Goal: Check status: Check status

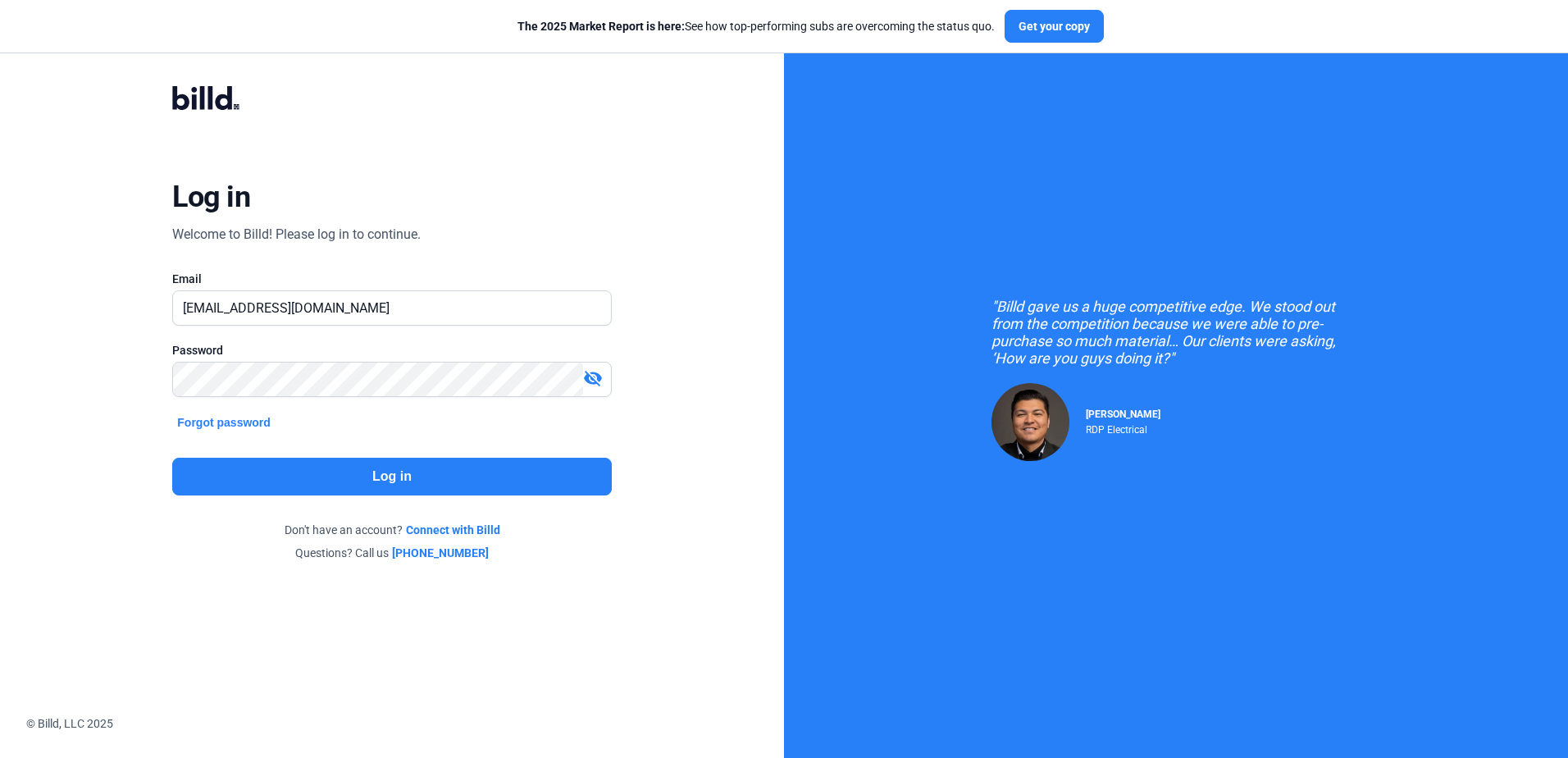
click at [334, 479] on button "Log in" at bounding box center [392, 476] width 439 height 37
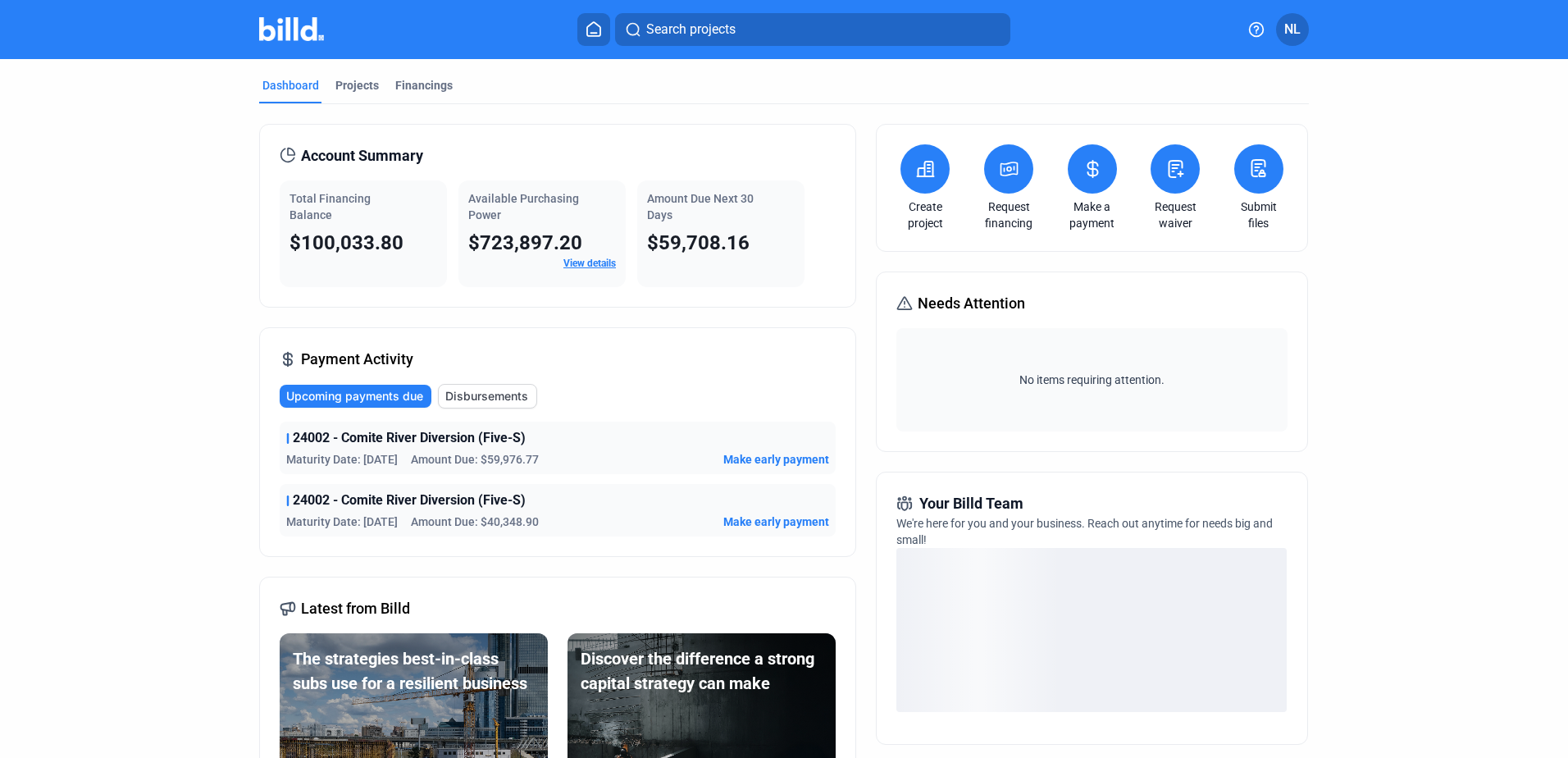
click at [588, 257] on span "View details" at bounding box center [590, 263] width 53 height 14
click at [593, 259] on link "View details" at bounding box center [590, 264] width 53 height 12
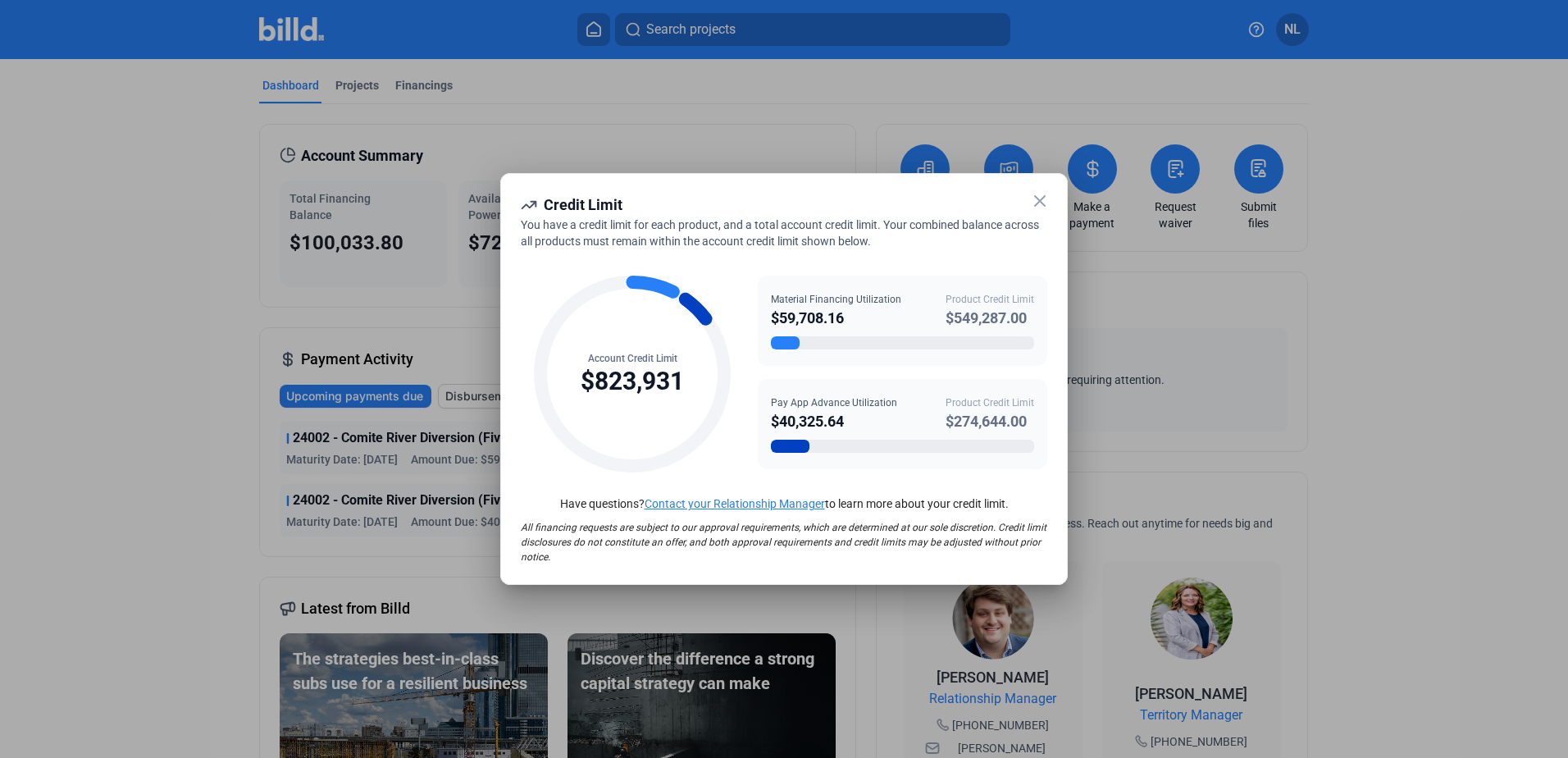
click at [1040, 202] on icon at bounding box center [1039, 201] width 20 height 20
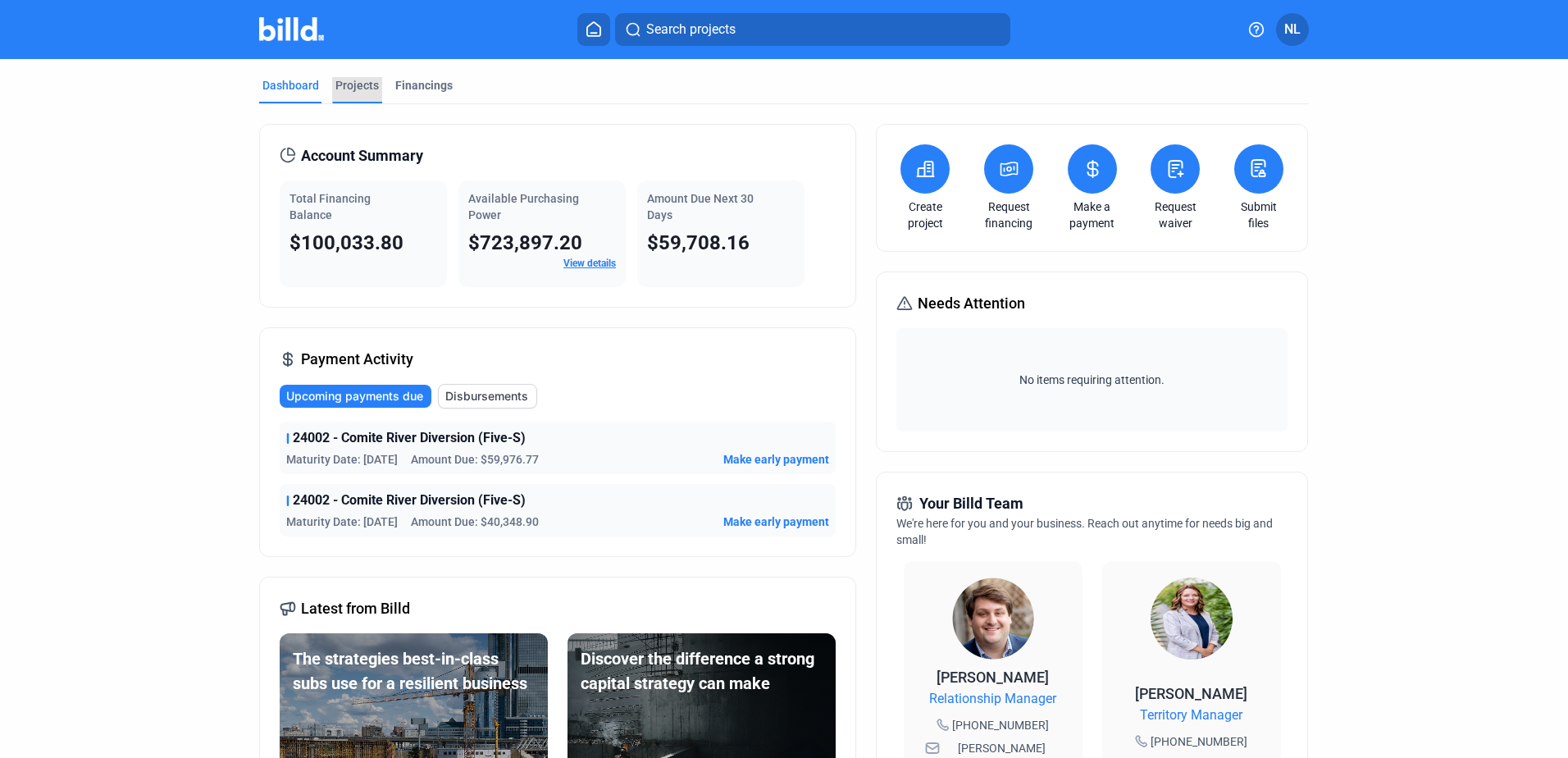
click at [352, 82] on div "Projects" at bounding box center [356, 85] width 43 height 16
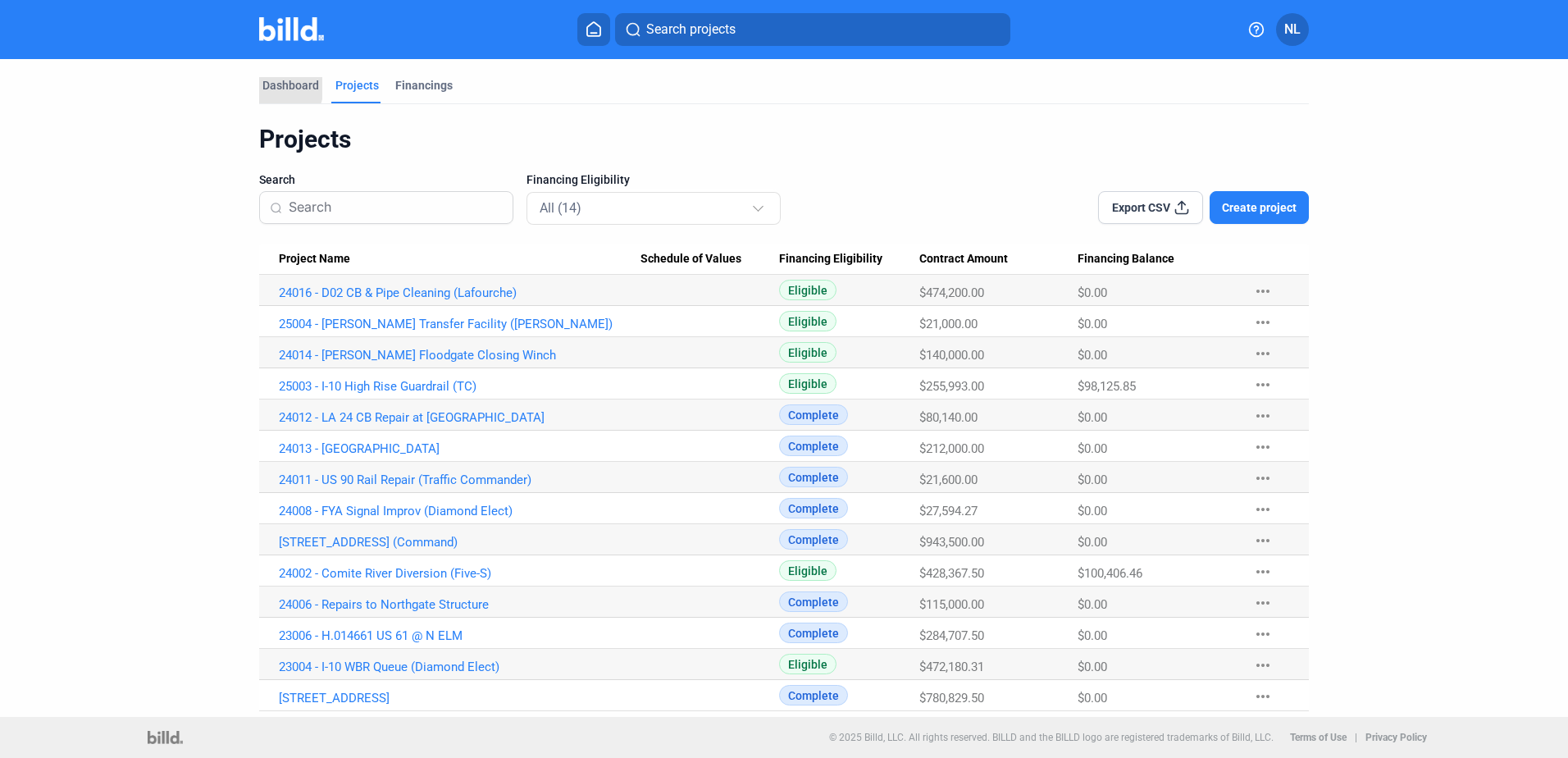
drag, startPoint x: 270, startPoint y: 86, endPoint x: 19, endPoint y: 78, distance: 251.1
click at [271, 85] on div "Dashboard" at bounding box center [291, 85] width 57 height 16
